Goal: Information Seeking & Learning: Learn about a topic

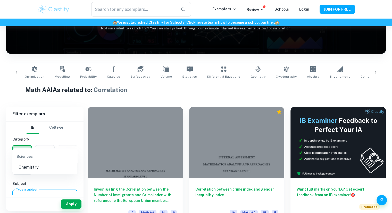
scroll to position [55, 0]
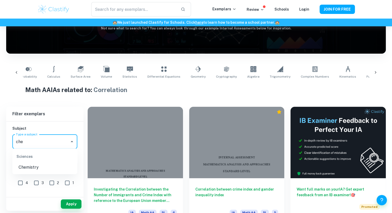
click at [38, 169] on li "Chemistry" at bounding box center [44, 167] width 65 height 9
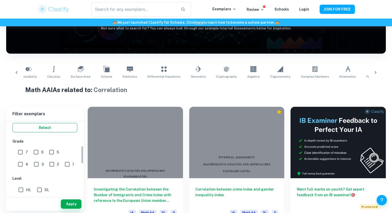
scroll to position [98, 0]
type input "Chemistry"
click at [37, 151] on input "6" at bounding box center [36, 151] width 10 height 10
checkbox input "true"
click at [23, 150] on input "7" at bounding box center [20, 151] width 10 height 10
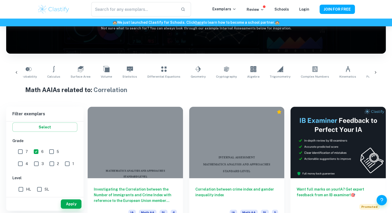
checkbox input "true"
click at [39, 189] on input "SL" at bounding box center [39, 189] width 10 height 10
checkbox input "true"
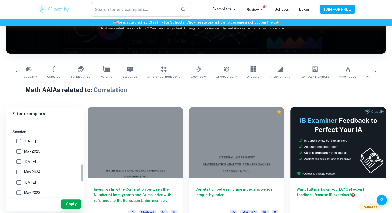
scroll to position [172, 0]
click at [31, 148] on span "May 2025" at bounding box center [32, 150] width 16 height 6
click at [24, 148] on input "May 2025" at bounding box center [19, 150] width 10 height 10
checkbox input "true"
click at [25, 139] on span "[DATE]" at bounding box center [30, 140] width 12 height 6
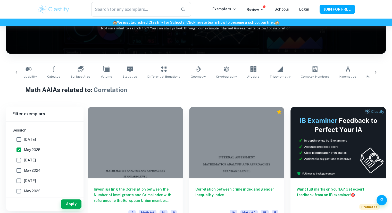
click at [24, 139] on input "[DATE]" at bounding box center [19, 139] width 10 height 10
checkbox input "true"
click at [67, 202] on button "Apply" at bounding box center [71, 203] width 21 height 9
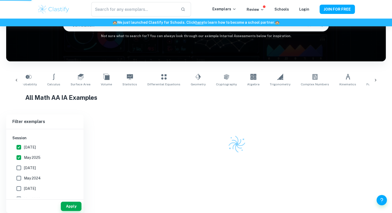
scroll to position [48, 0]
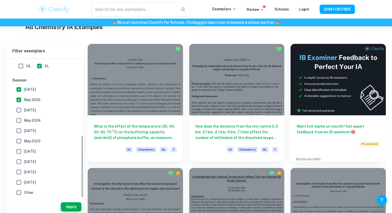
scroll to position [135, 0]
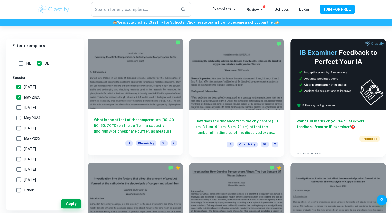
click at [144, 120] on h6 "What is the effect of the temperature (30, 40, 50, 60, 70 °C) on the buffering …" at bounding box center [135, 125] width 83 height 17
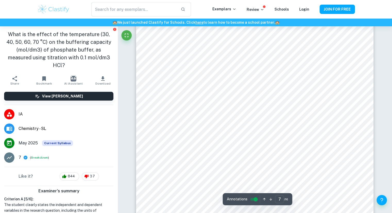
scroll to position [2120, 0]
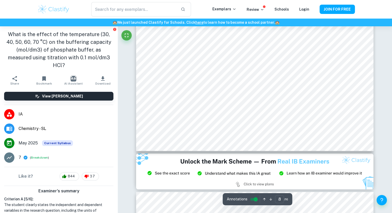
type input "9"
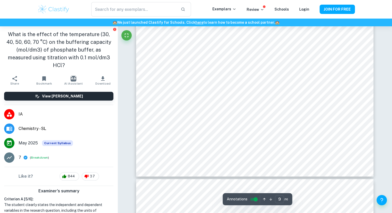
scroll to position [3011, 0]
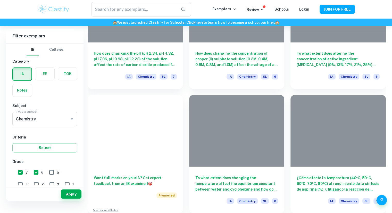
scroll to position [135, 0]
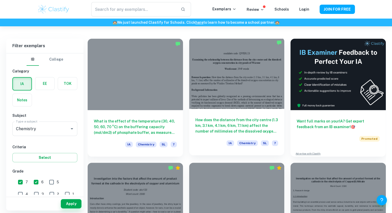
click at [228, 113] on div "How does the distance from the city centre (1.3 km, 3.1 km, 4.1 km, 6 km, 7.1 k…" at bounding box center [236, 132] width 95 height 46
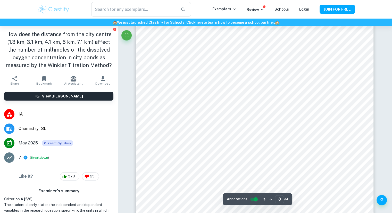
scroll to position [2481, 0]
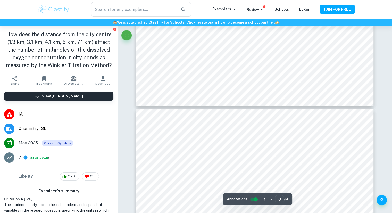
type input "7"
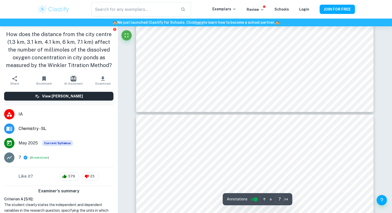
scroll to position [2360, 0]
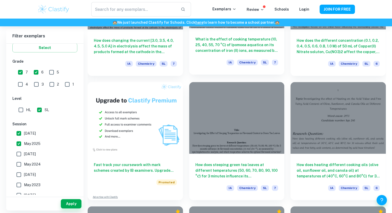
scroll to position [367, 0]
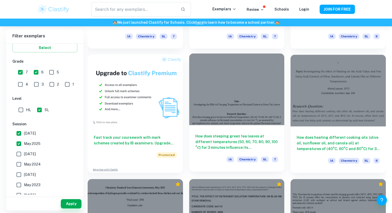
click at [257, 140] on h6 "How does steeping green tea leaves at different temperatures (50, 60, 70, 80, 9…" at bounding box center [236, 141] width 83 height 17
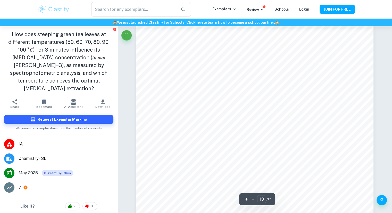
scroll to position [3927, 0]
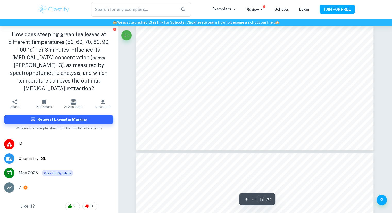
type input "18"
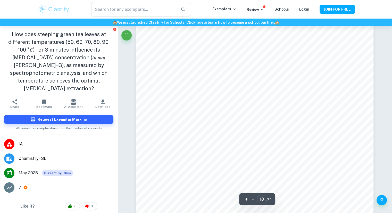
scroll to position [5481, 0]
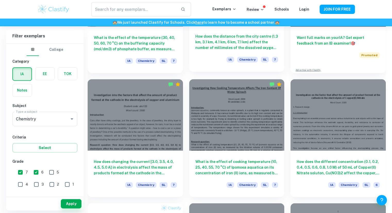
scroll to position [235, 0]
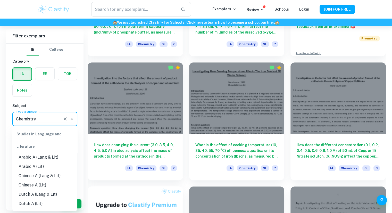
click at [38, 116] on input "Chemistry" at bounding box center [38, 119] width 46 height 10
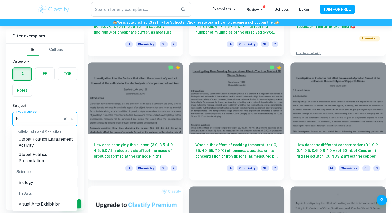
scroll to position [0, 0]
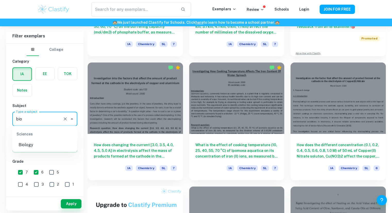
click at [32, 144] on li "Biology" at bounding box center [44, 144] width 65 height 9
type input "Biology"
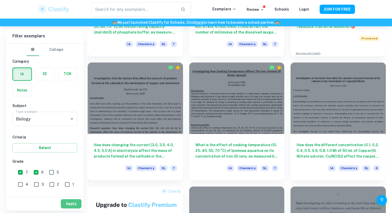
click at [71, 201] on button "Apply" at bounding box center [71, 203] width 21 height 9
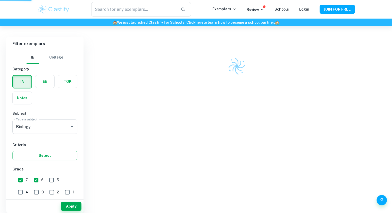
scroll to position [129, 0]
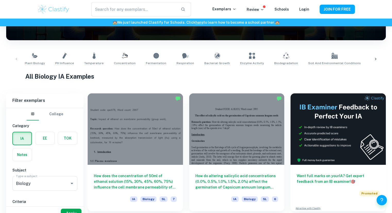
scroll to position [90, 0]
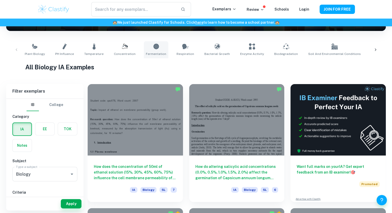
click at [154, 49] on icon at bounding box center [156, 46] width 6 height 6
type input "Fermentation"
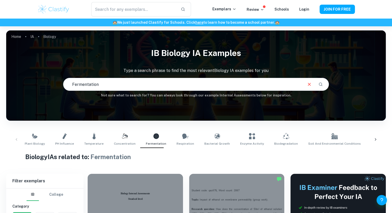
scroll to position [96, 0]
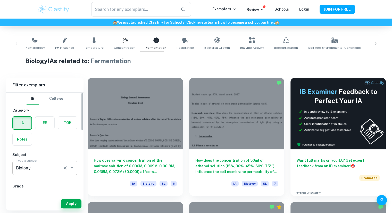
click at [34, 171] on input "Biology" at bounding box center [38, 168] width 46 height 10
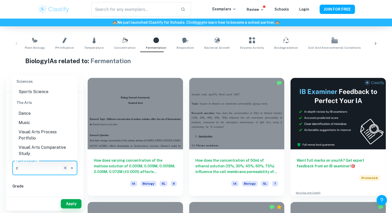
scroll to position [0, 0]
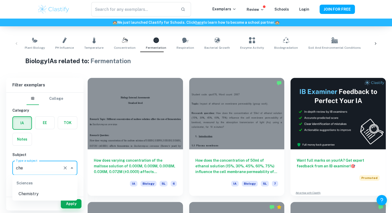
click at [44, 192] on li "Chemistry" at bounding box center [44, 193] width 65 height 9
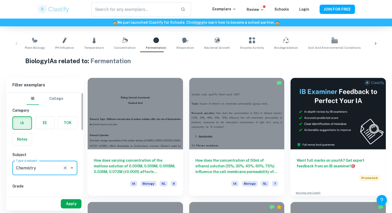
type input "Chemistry"
click at [71, 202] on button "Apply" at bounding box center [71, 203] width 21 height 9
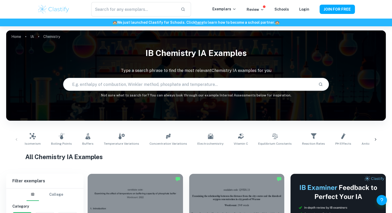
click at [376, 139] on icon at bounding box center [375, 139] width 5 height 5
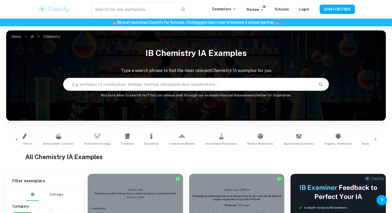
scroll to position [0, 341]
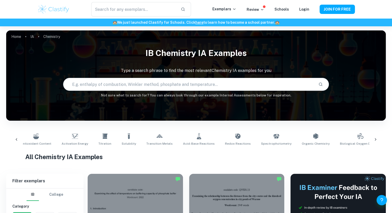
type input "Fermentation"
type input "Biology"
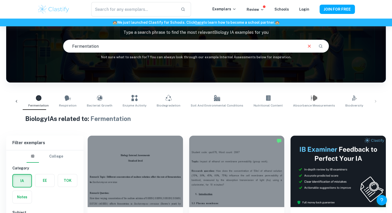
scroll to position [129, 0]
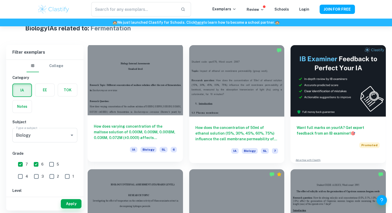
click at [152, 99] on div at bounding box center [135, 79] width 95 height 71
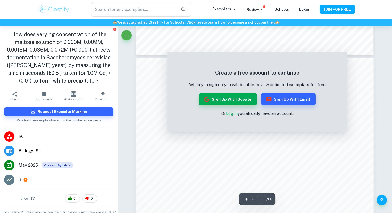
scroll to position [303, 0]
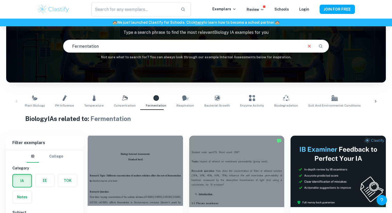
scroll to position [106, 0]
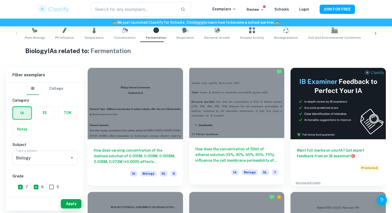
click at [244, 115] on div at bounding box center [236, 101] width 95 height 71
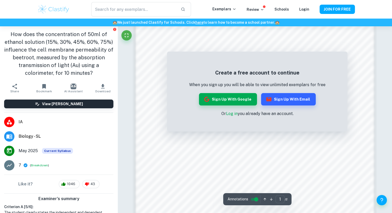
scroll to position [371, 0]
